Goal: Check status: Check status

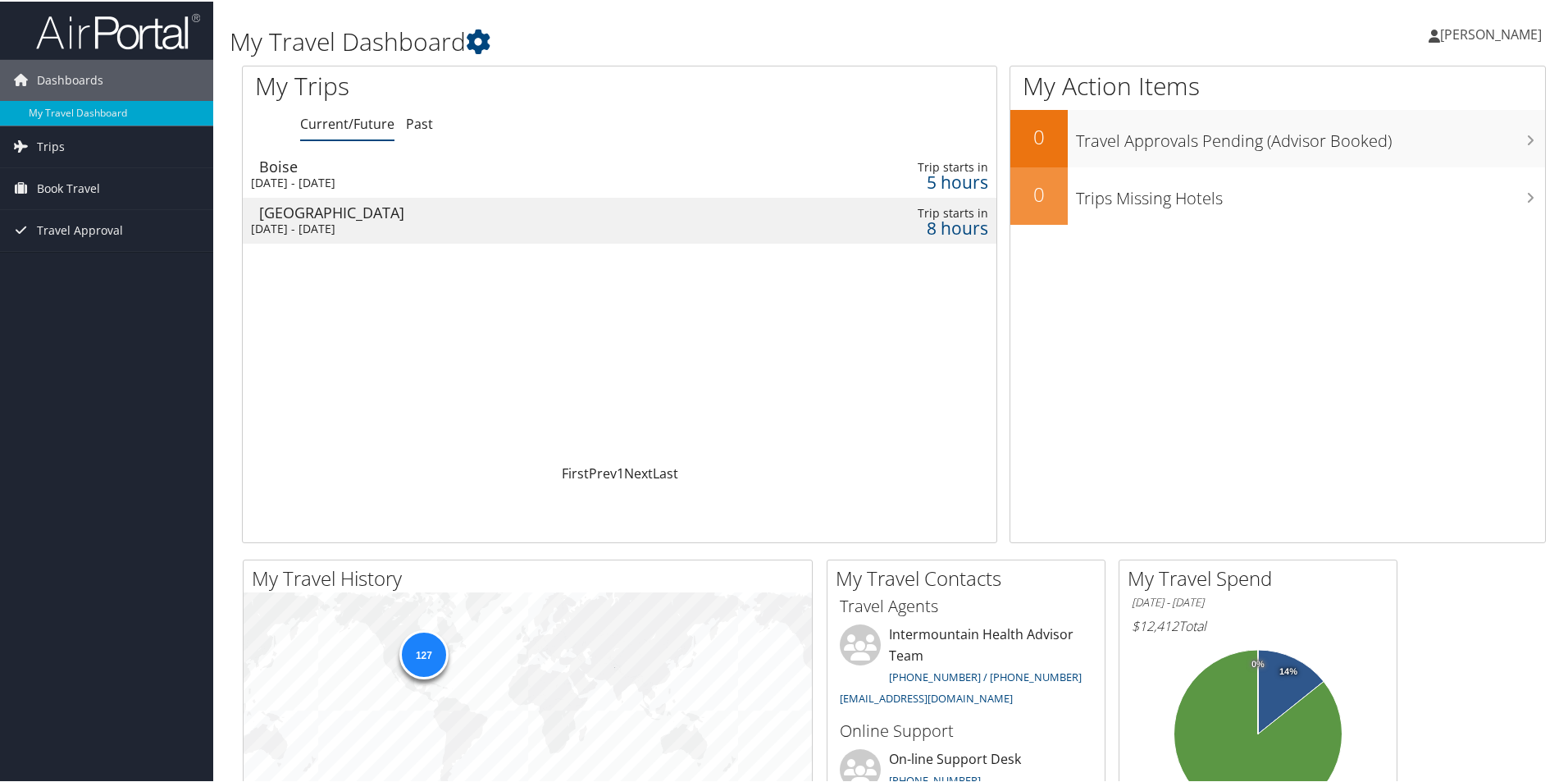
click at [381, 181] on div "Mon 8 Sep 2025 - Sat 13 Sep 2025" at bounding box center [484, 180] width 467 height 14
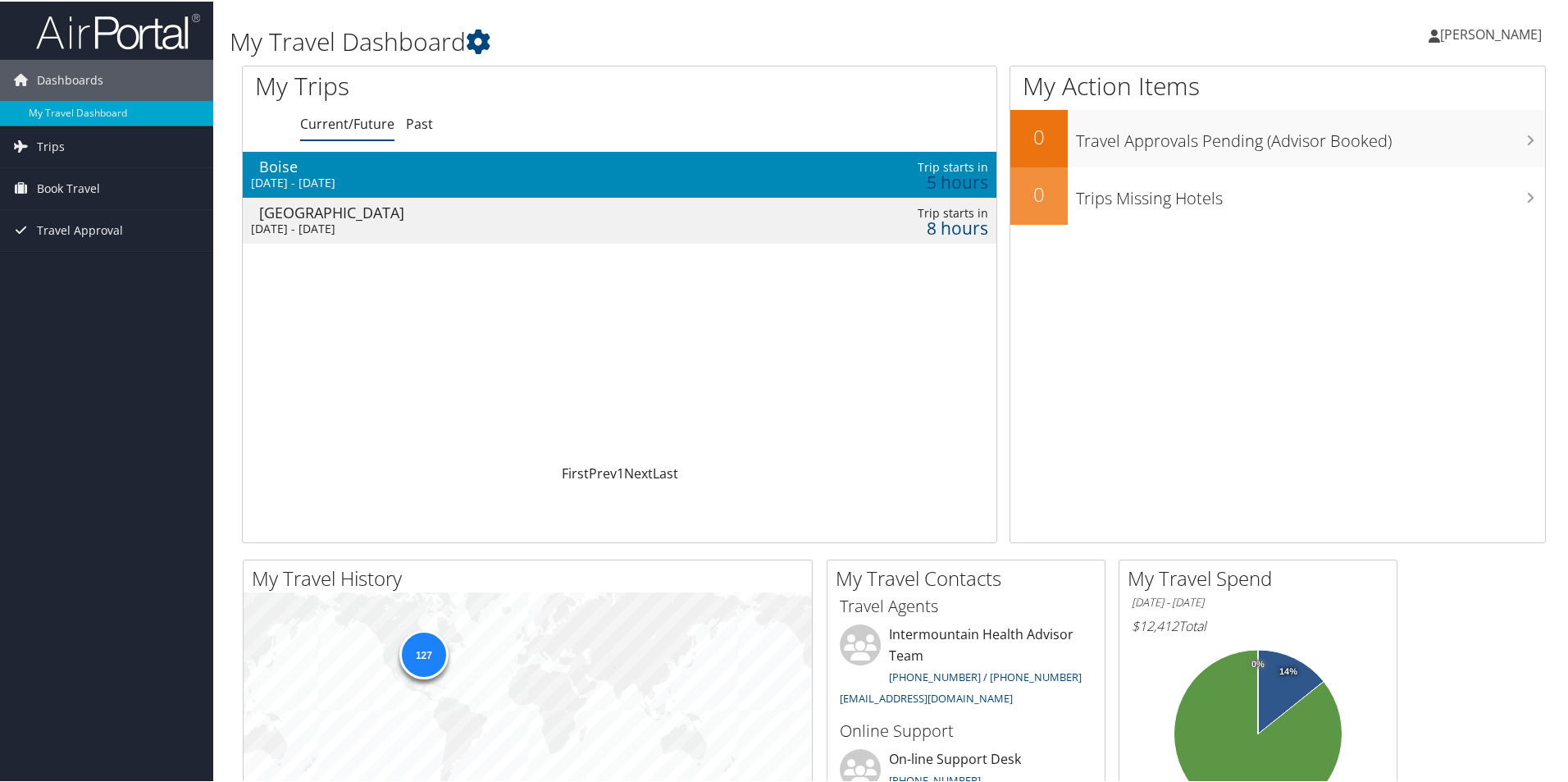
click at [381, 181] on div "Mon 8 Sep 2025 - Sat 13 Sep 2025" at bounding box center [484, 180] width 467 height 14
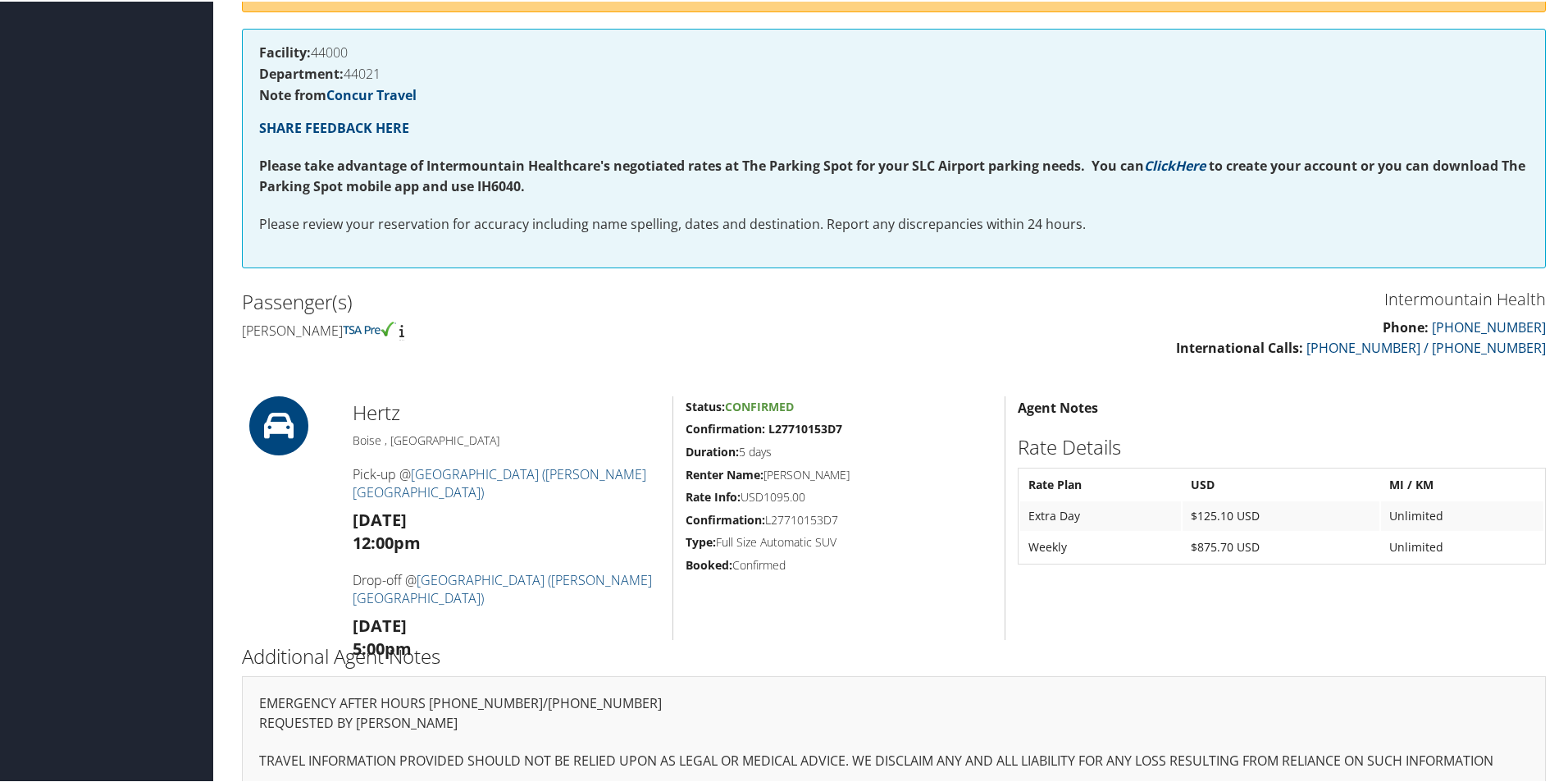
scroll to position [288, 0]
